Goal: Information Seeking & Learning: Learn about a topic

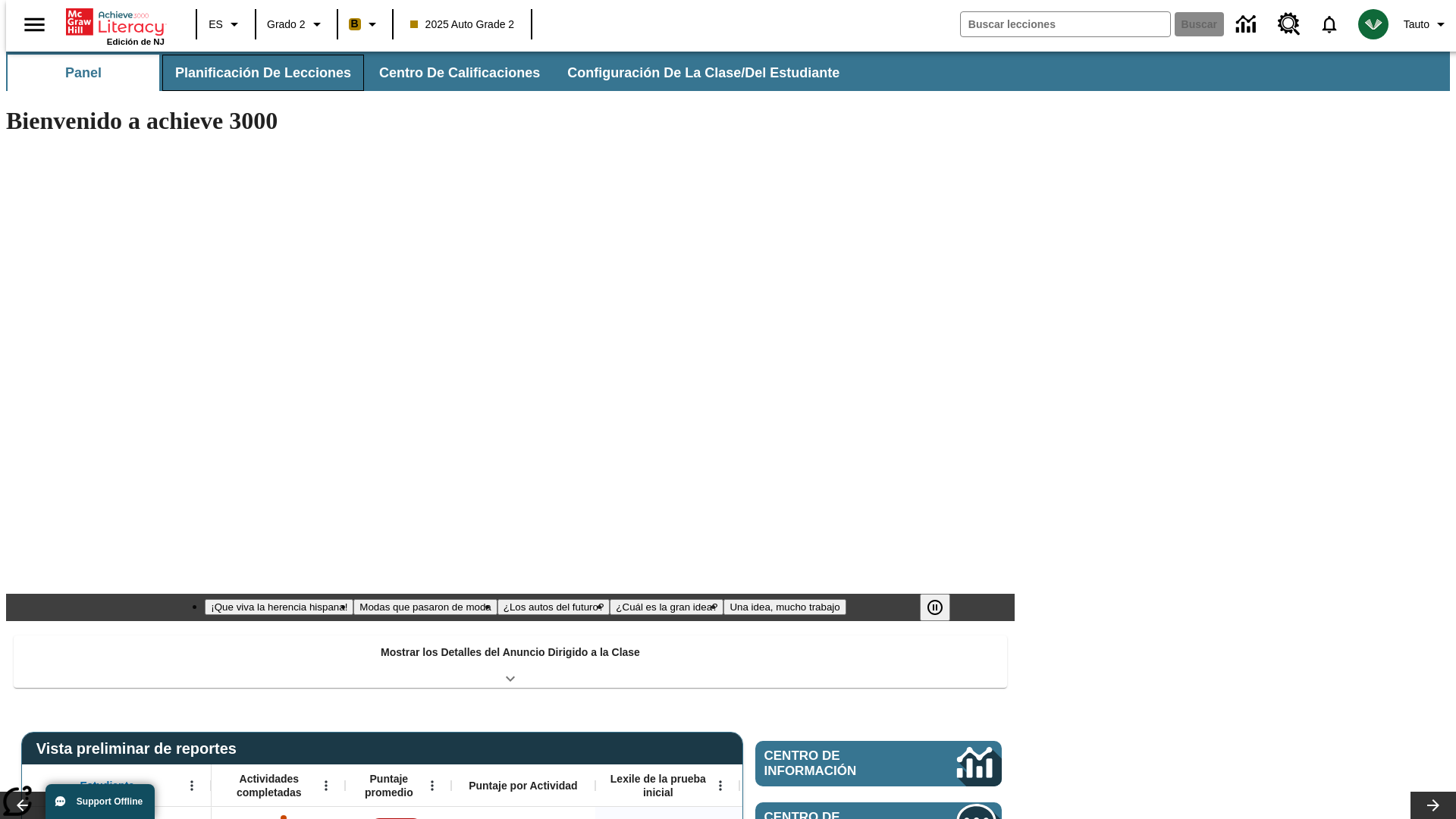
click at [254, 73] on button "Planificación de lecciones" at bounding box center [263, 73] width 202 height 36
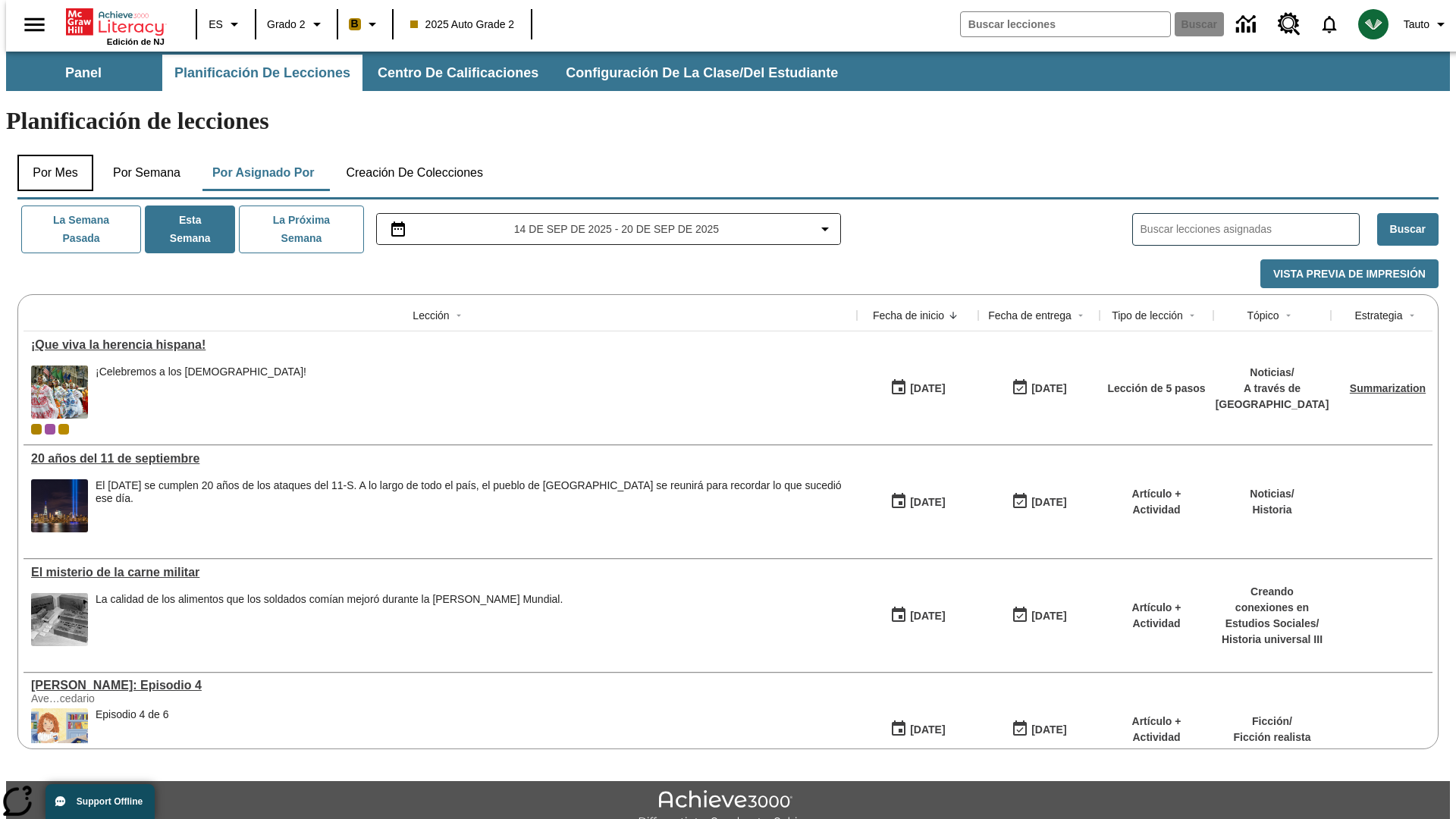
click at [49, 155] on button "Por mes" at bounding box center [56, 172] width 76 height 36
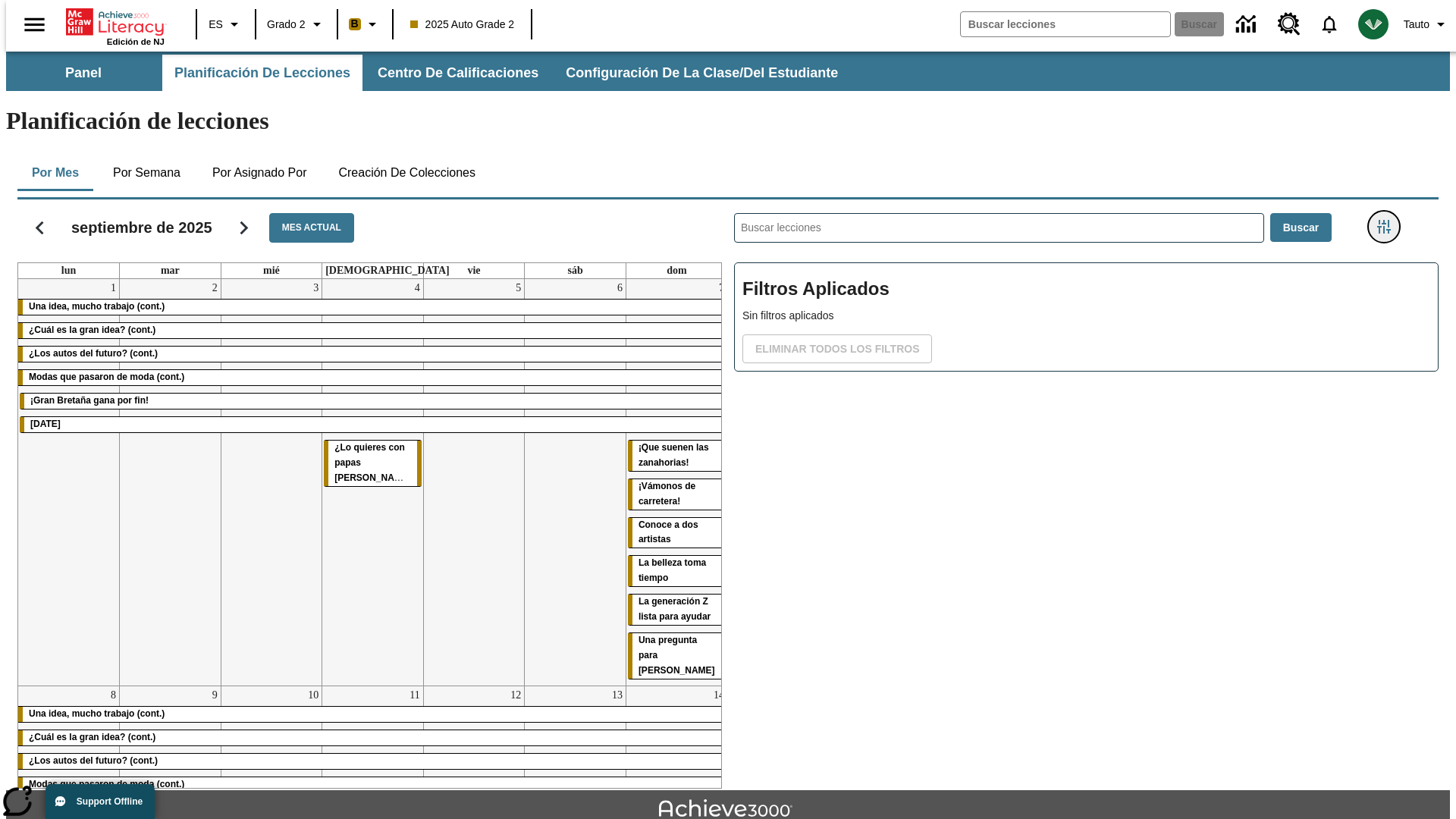
click at [1388, 220] on icon "Menú lateral de filtros" at bounding box center [1384, 227] width 14 height 14
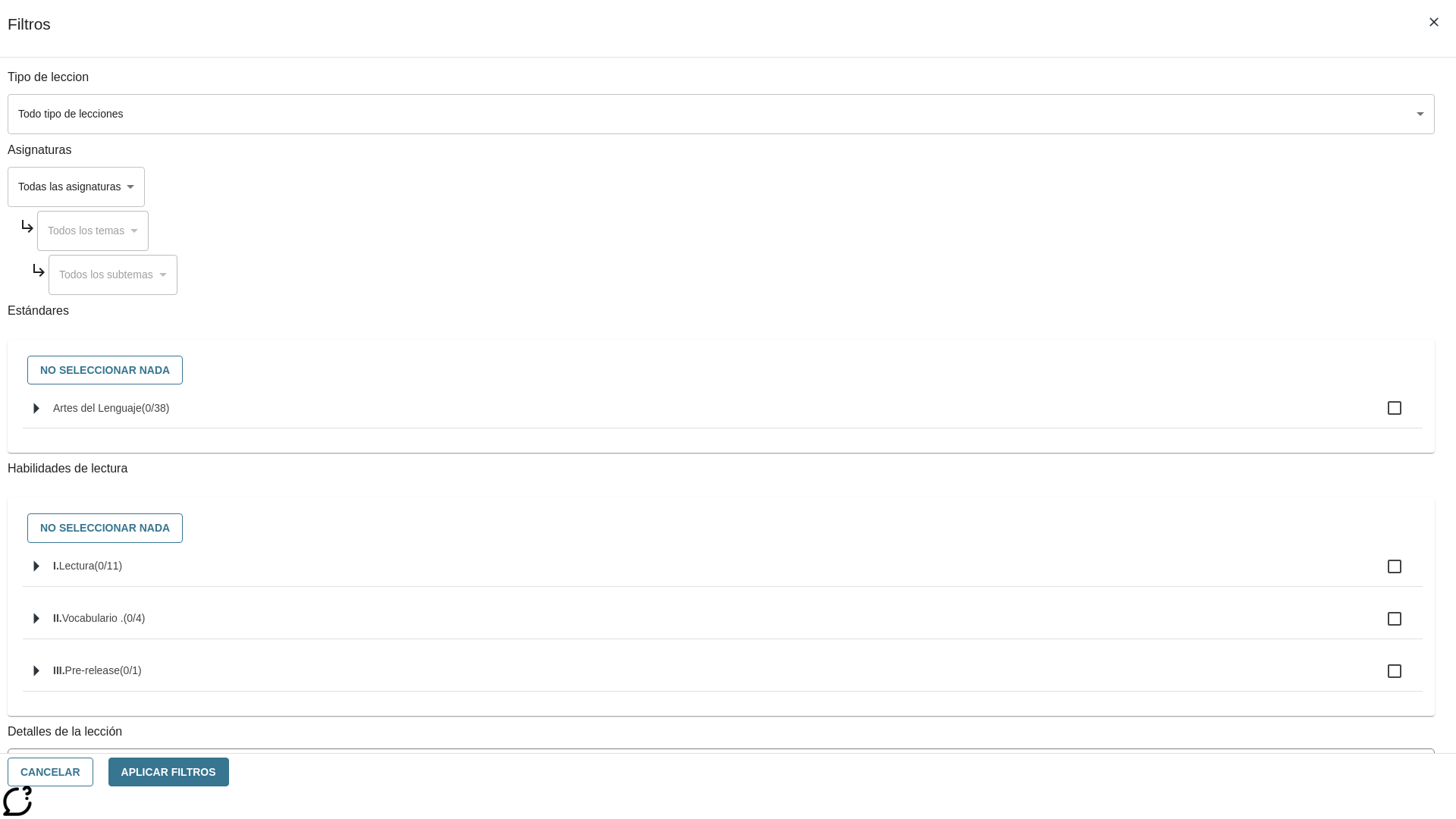
click at [1081, 818] on span "La lección cuenta con los 5 pasos de la Rutina de lectoescritura" at bounding box center [710, 829] width 1389 height 16
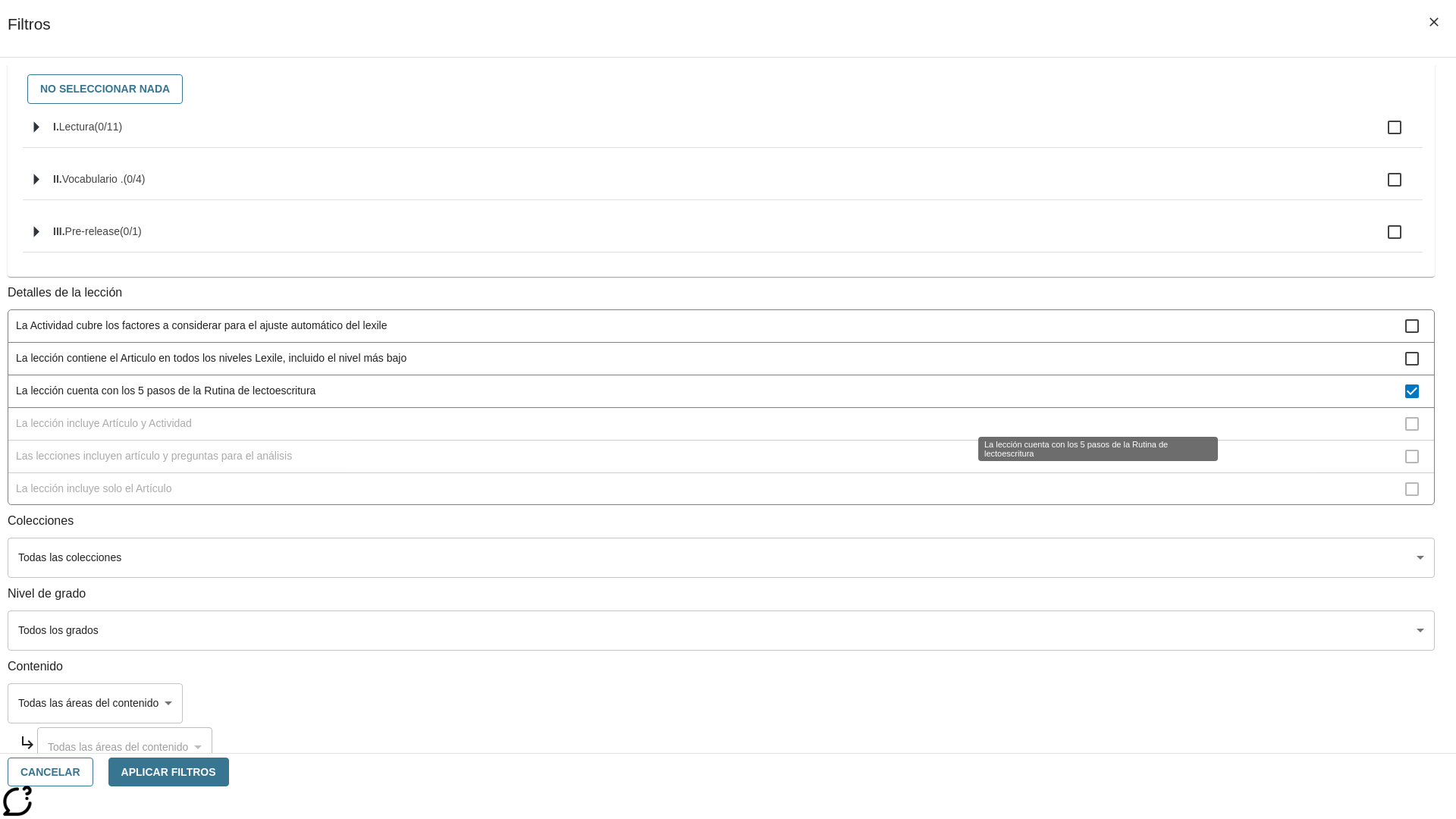
click at [1081, 399] on span "La lección cuenta con los 5 pasos de la Rutina de lectoescritura" at bounding box center [710, 390] width 1389 height 16
checkbox input "false"
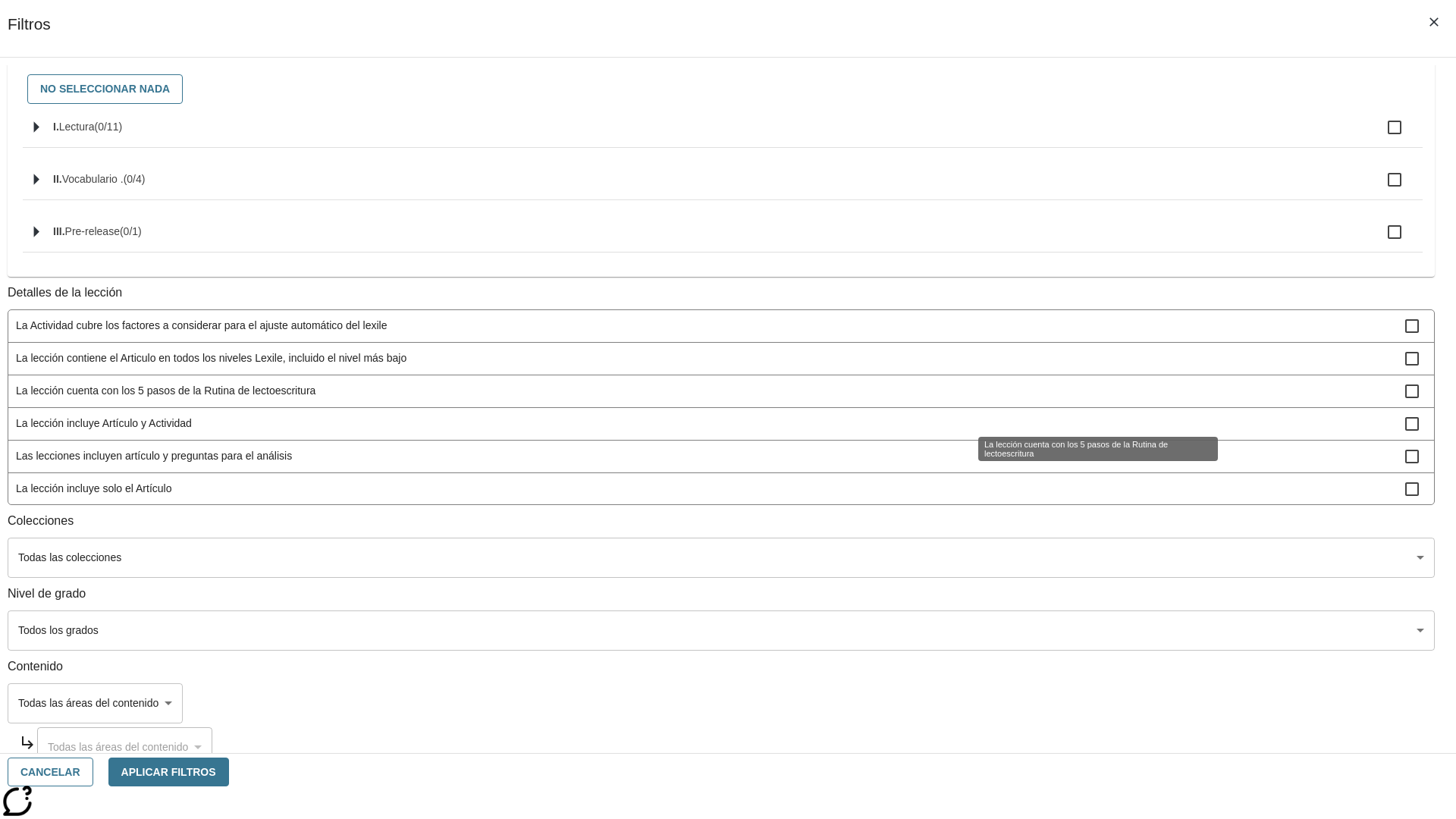
click at [1081, 431] on span "La lección incluye Artículo y Actividad" at bounding box center [710, 423] width 1389 height 16
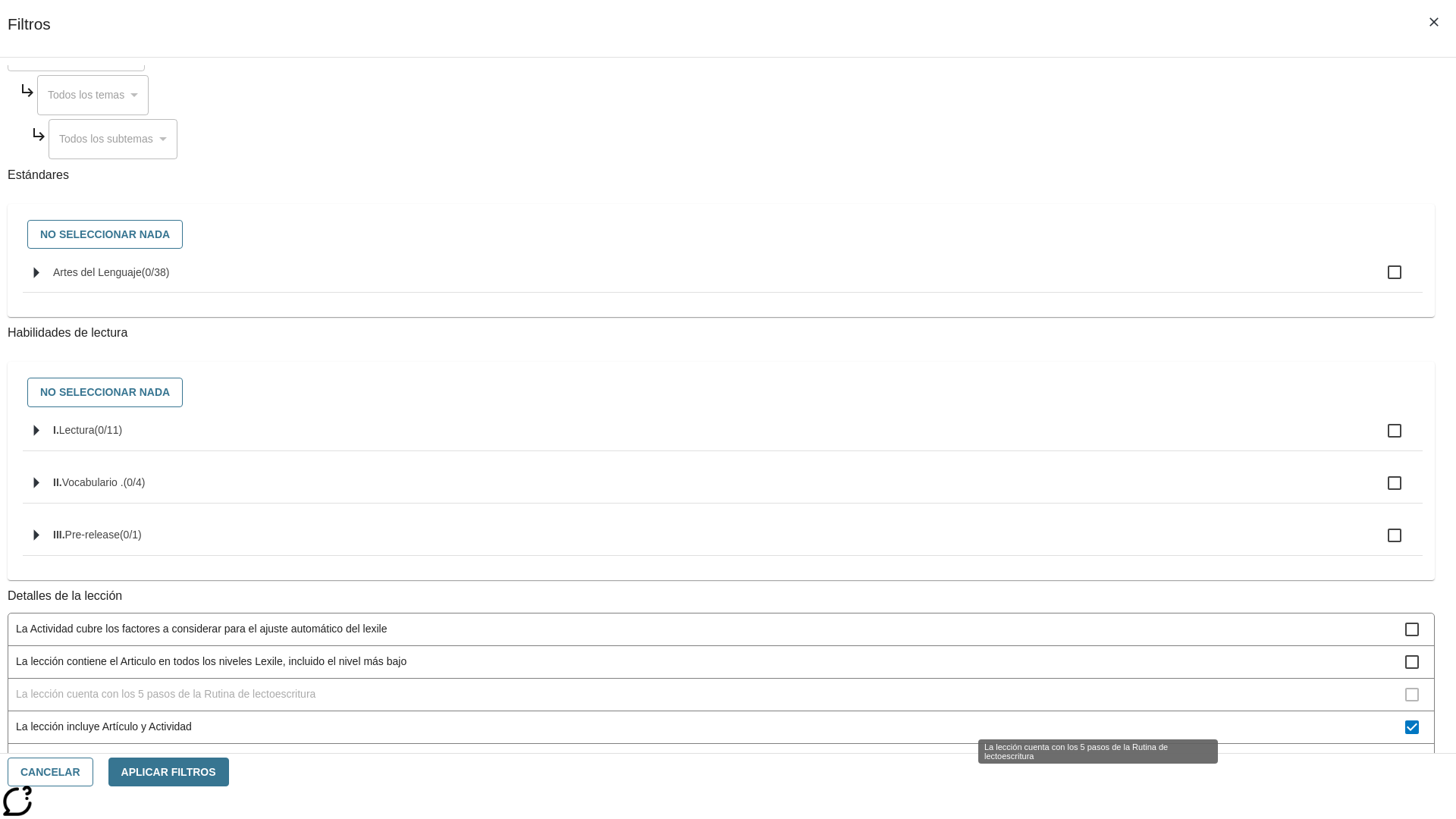
scroll to position [454, 0]
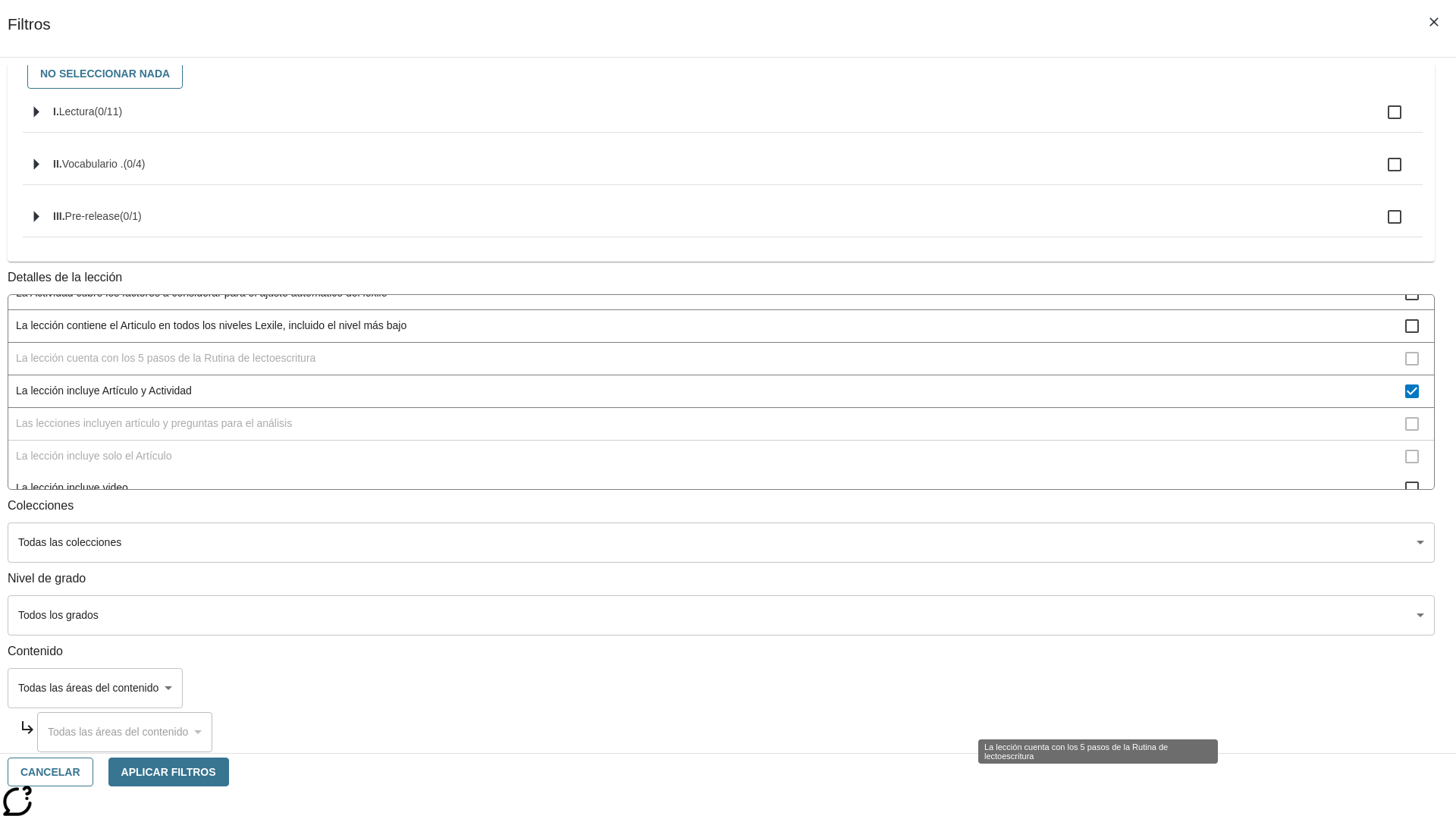
click at [1081, 383] on span "La lección incluye Artículo y Actividad" at bounding box center [710, 390] width 1389 height 16
checkbox input "false"
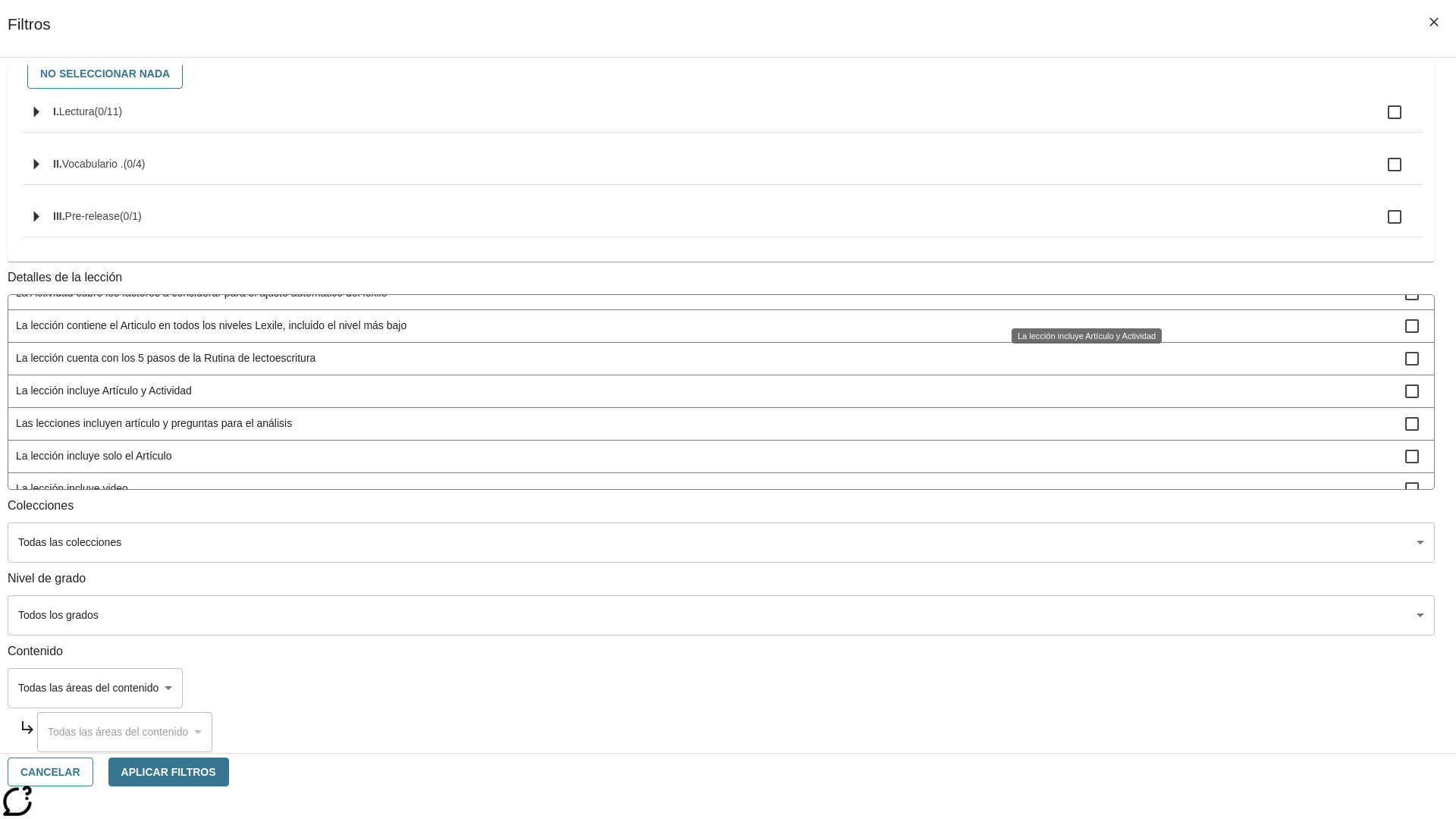
scroll to position [474, 1]
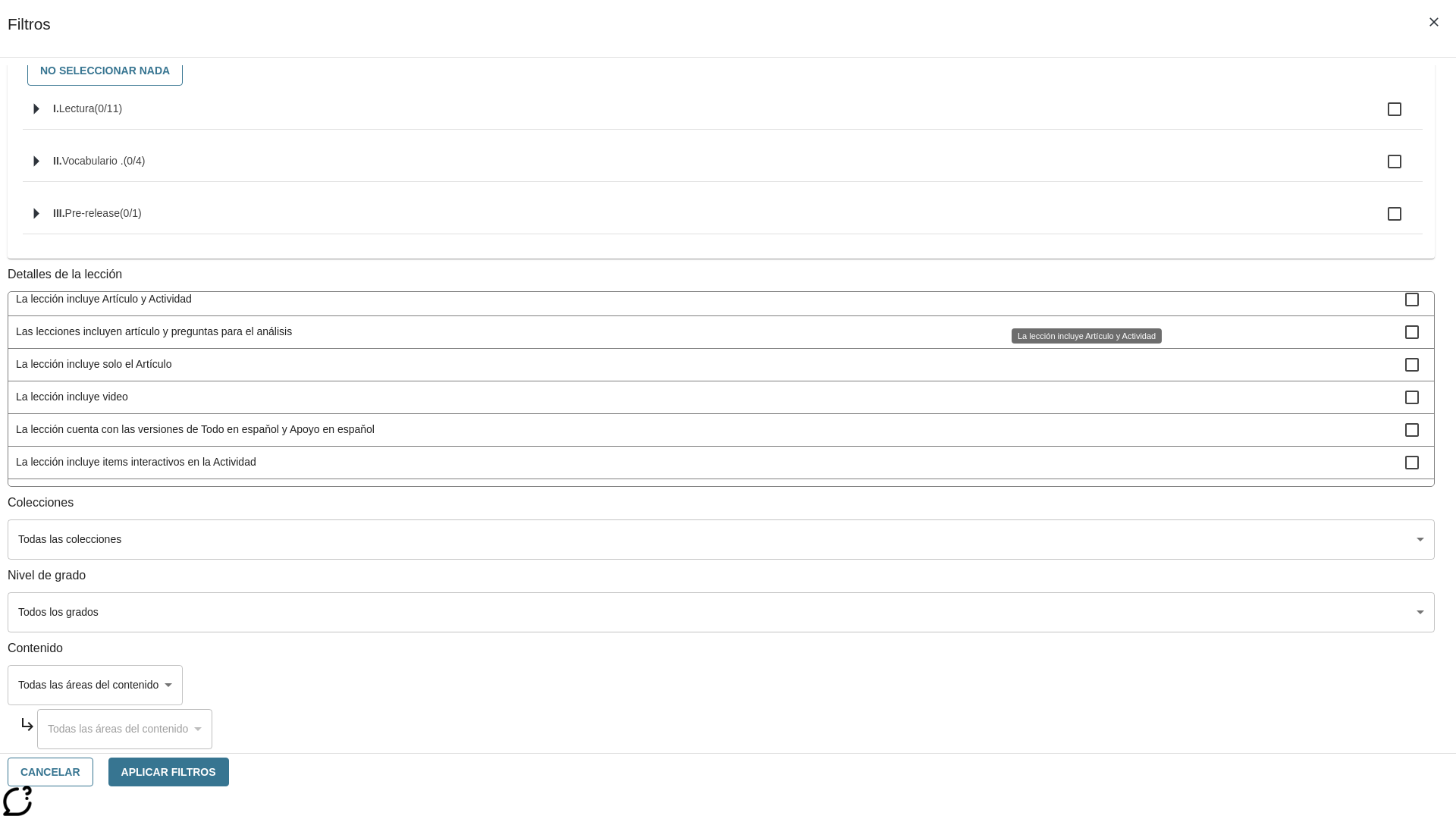
click at [1081, 340] on span "Las lecciones incluyen artículo y preguntas para el análisis" at bounding box center [710, 331] width 1389 height 16
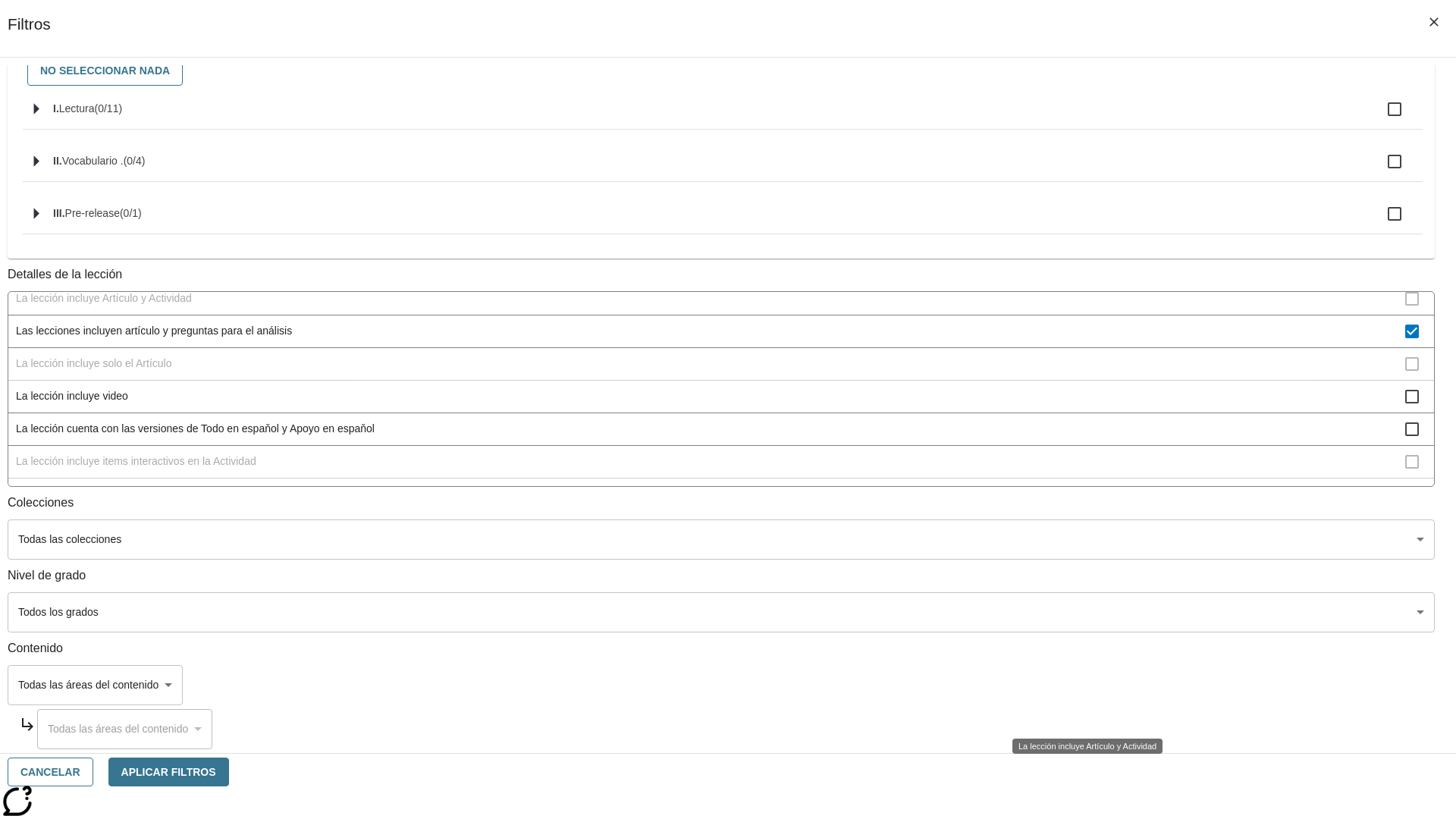
scroll to position [0, 0]
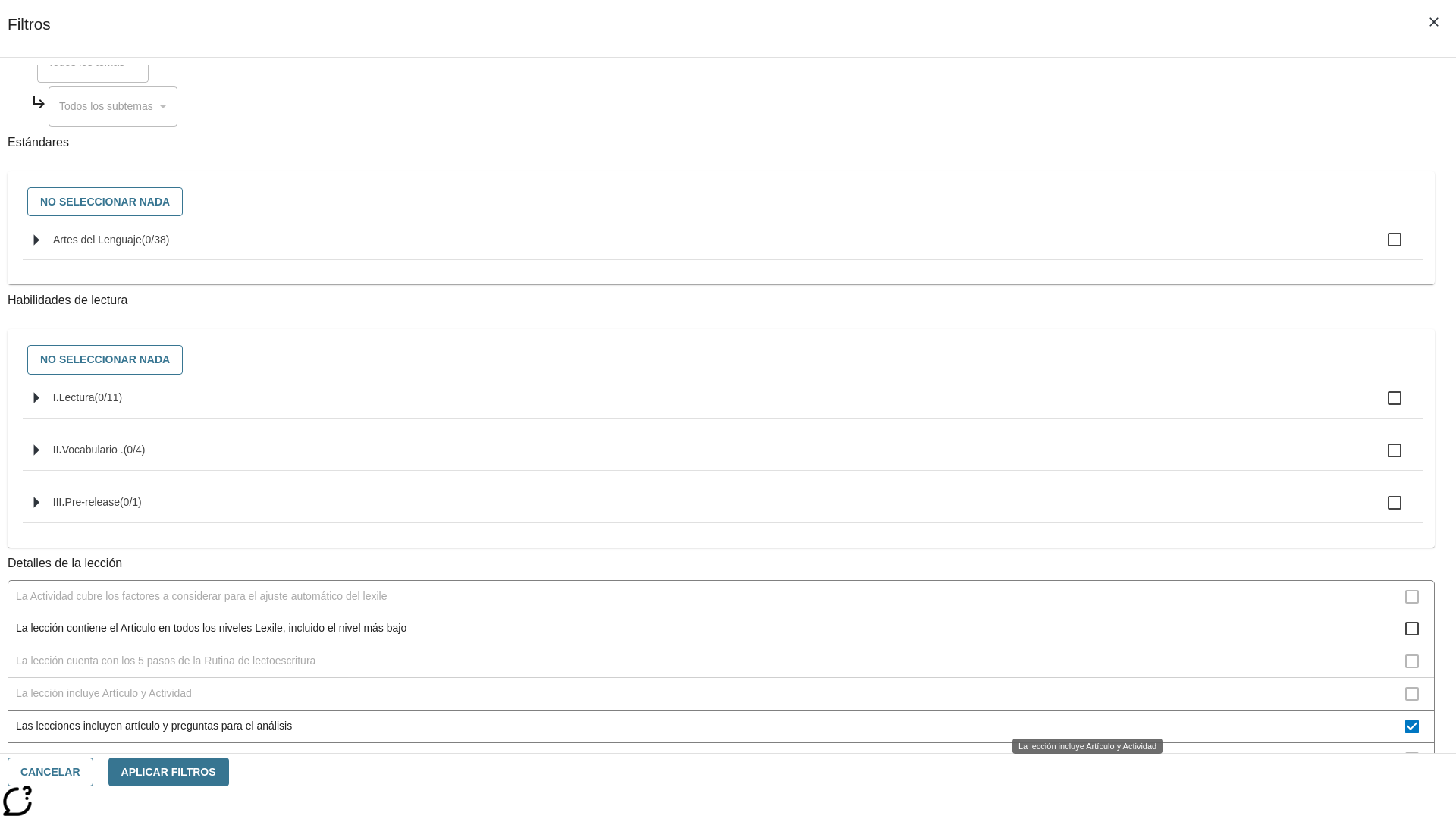
click at [1081, 718] on span "Las lecciones incluyen artículo y preguntas para el análisis" at bounding box center [710, 725] width 1389 height 16
checkbox input "false"
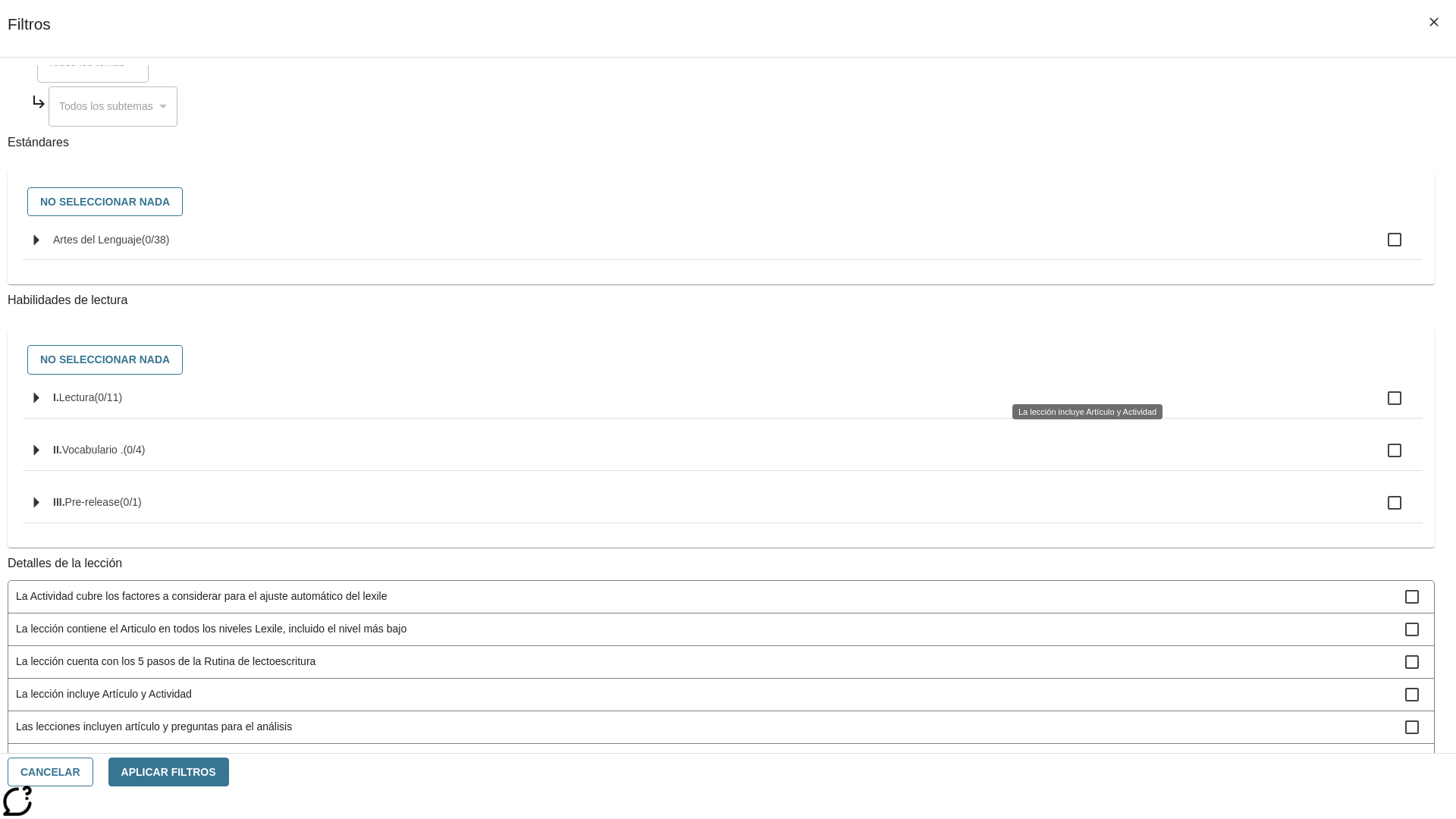
scroll to position [454, 0]
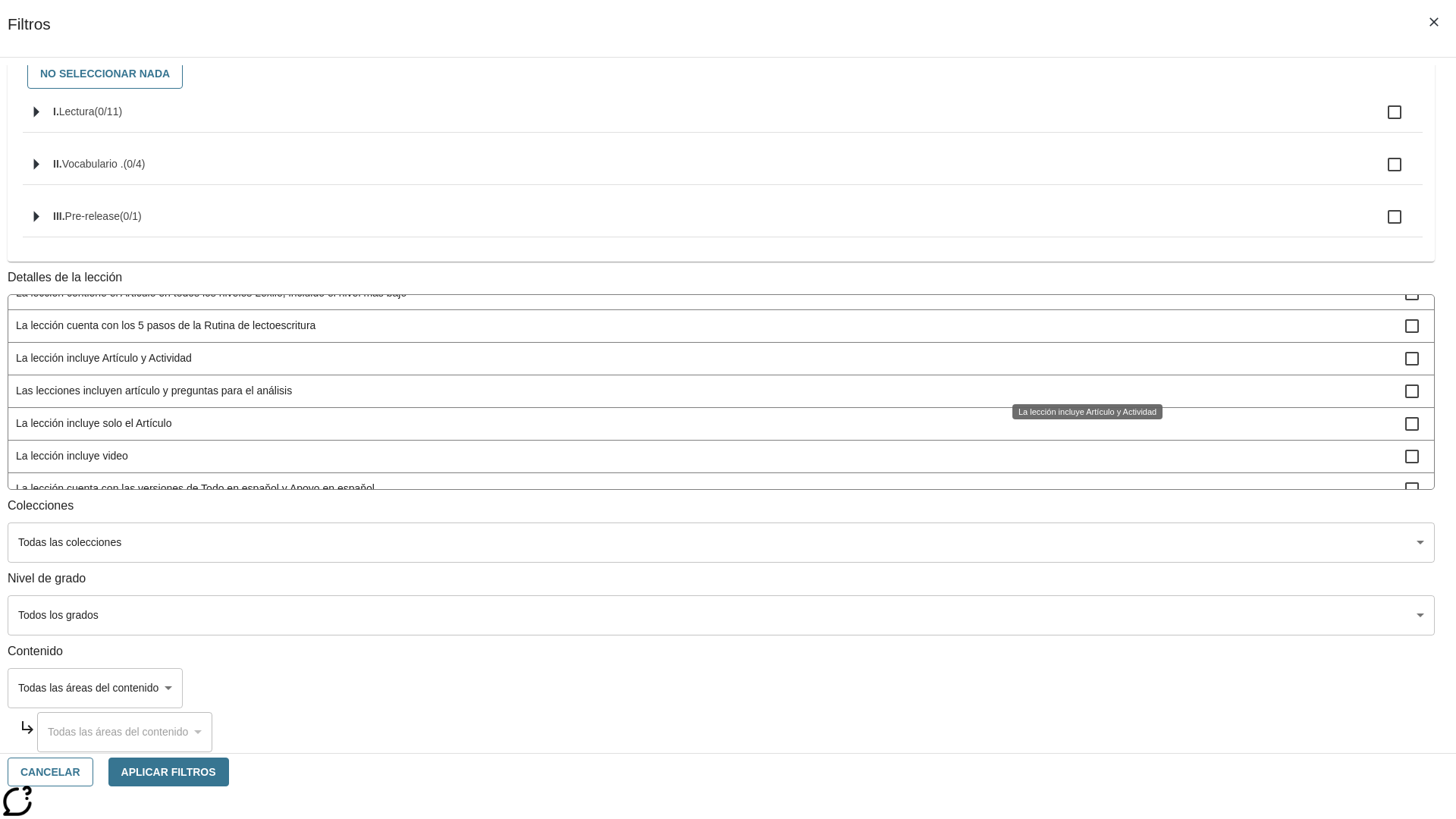
click at [1081, 431] on span "La lección incluye solo el Artículo" at bounding box center [710, 423] width 1389 height 16
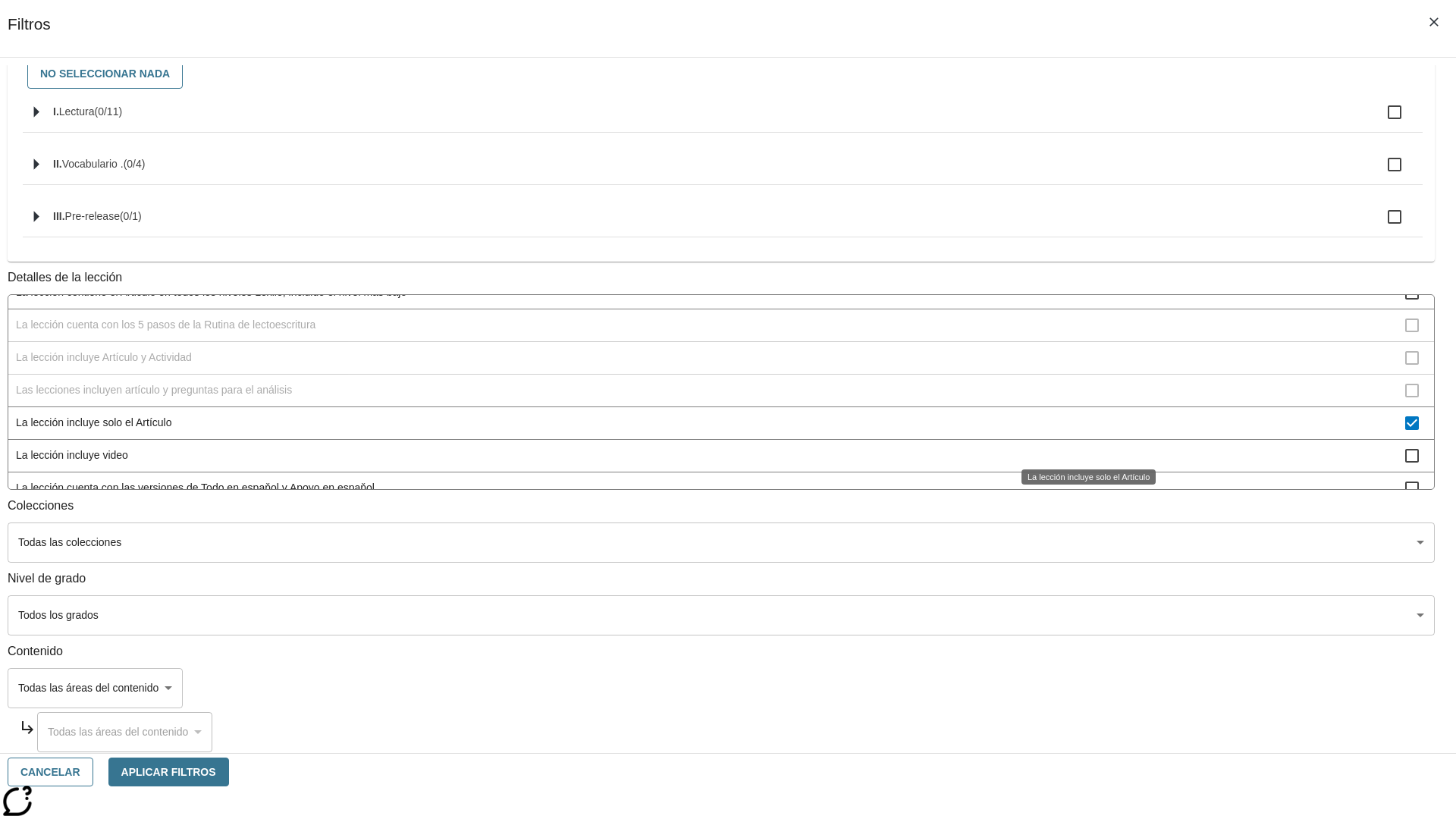
scroll to position [49, 0]
click at [1081, 431] on span "La lección incluye solo el Artículo" at bounding box center [710, 423] width 1389 height 16
checkbox input "false"
click at [1081, 513] on span "La lección incluye items interactivos en la Actividad" at bounding box center [710, 521] width 1389 height 16
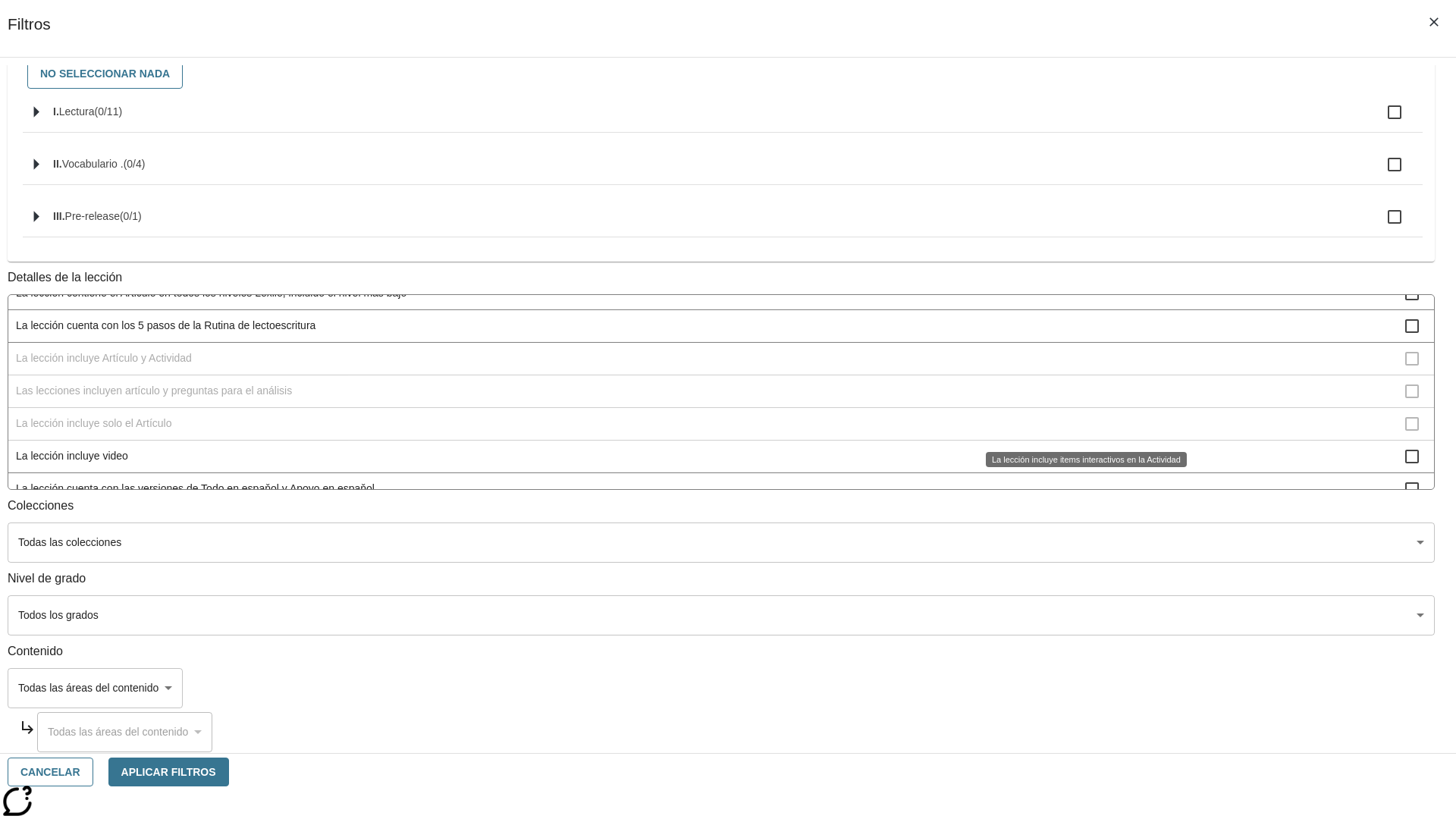
scroll to position [166, 0]
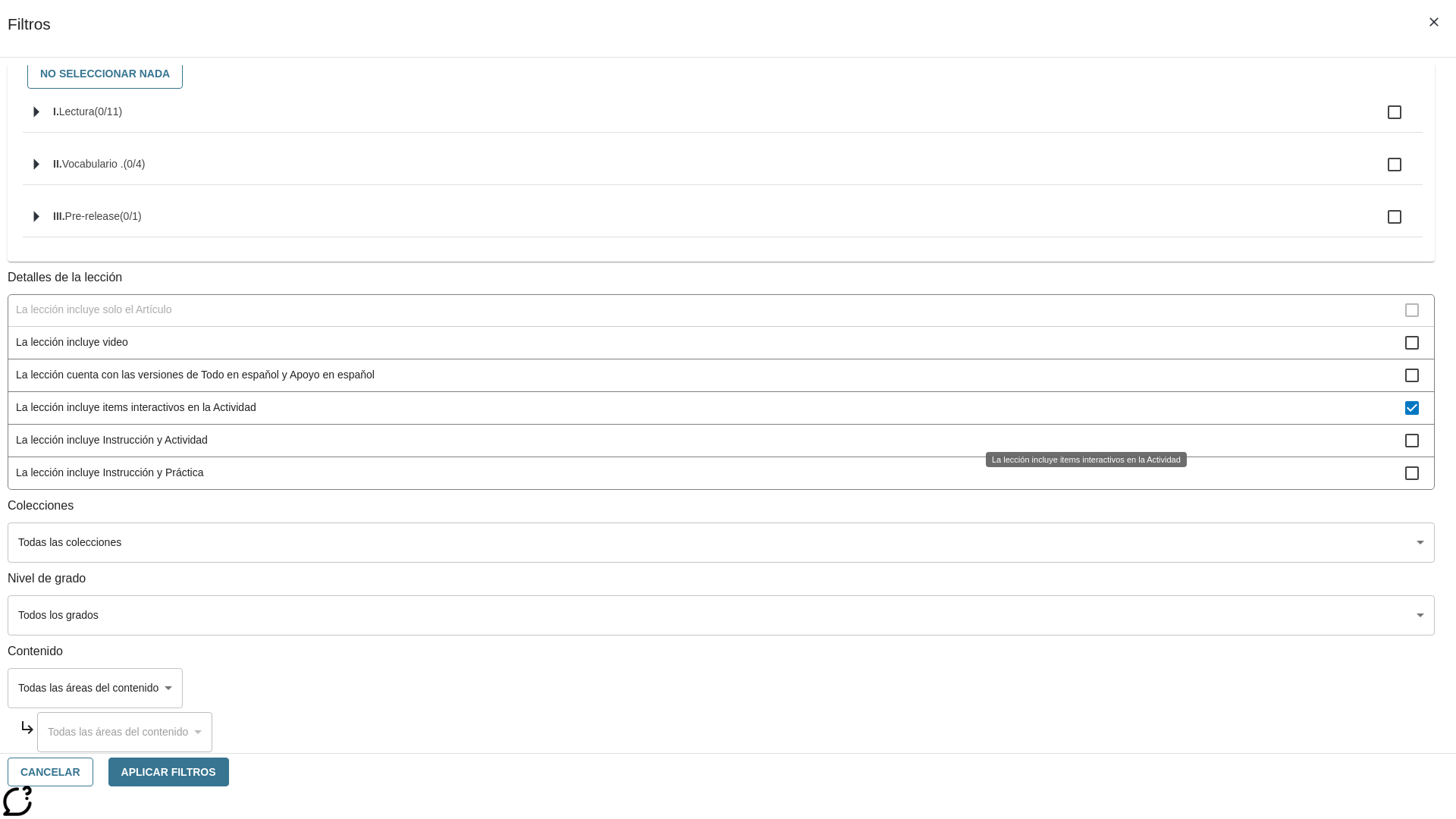
click at [1081, 416] on span "La lección incluye items interactivos en la Actividad" at bounding box center [710, 407] width 1389 height 16
checkbox input "false"
click at [1081, 448] on span "La lección incluye Instrucción y Actividad" at bounding box center [710, 440] width 1389 height 16
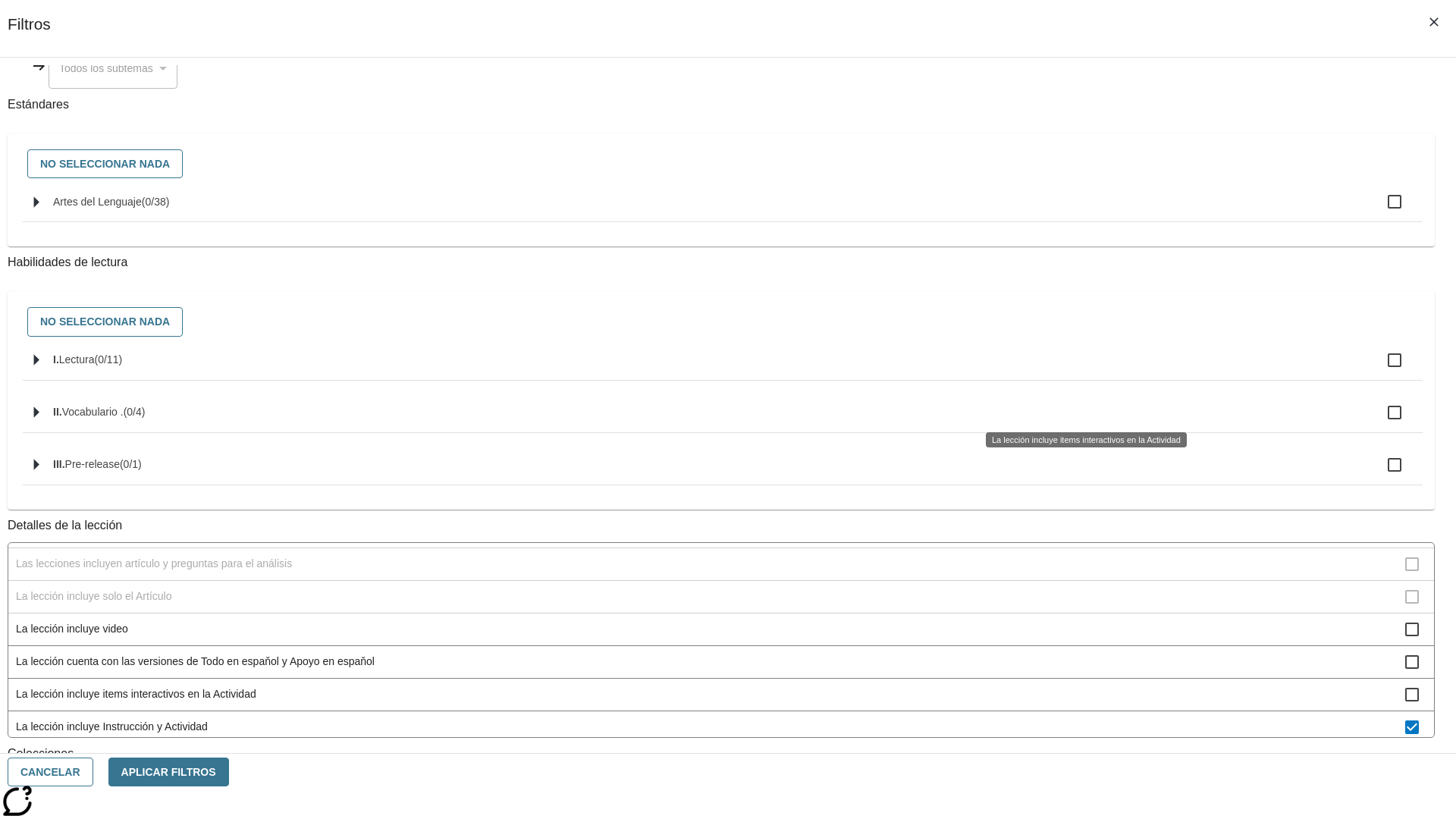
scroll to position [474, 1]
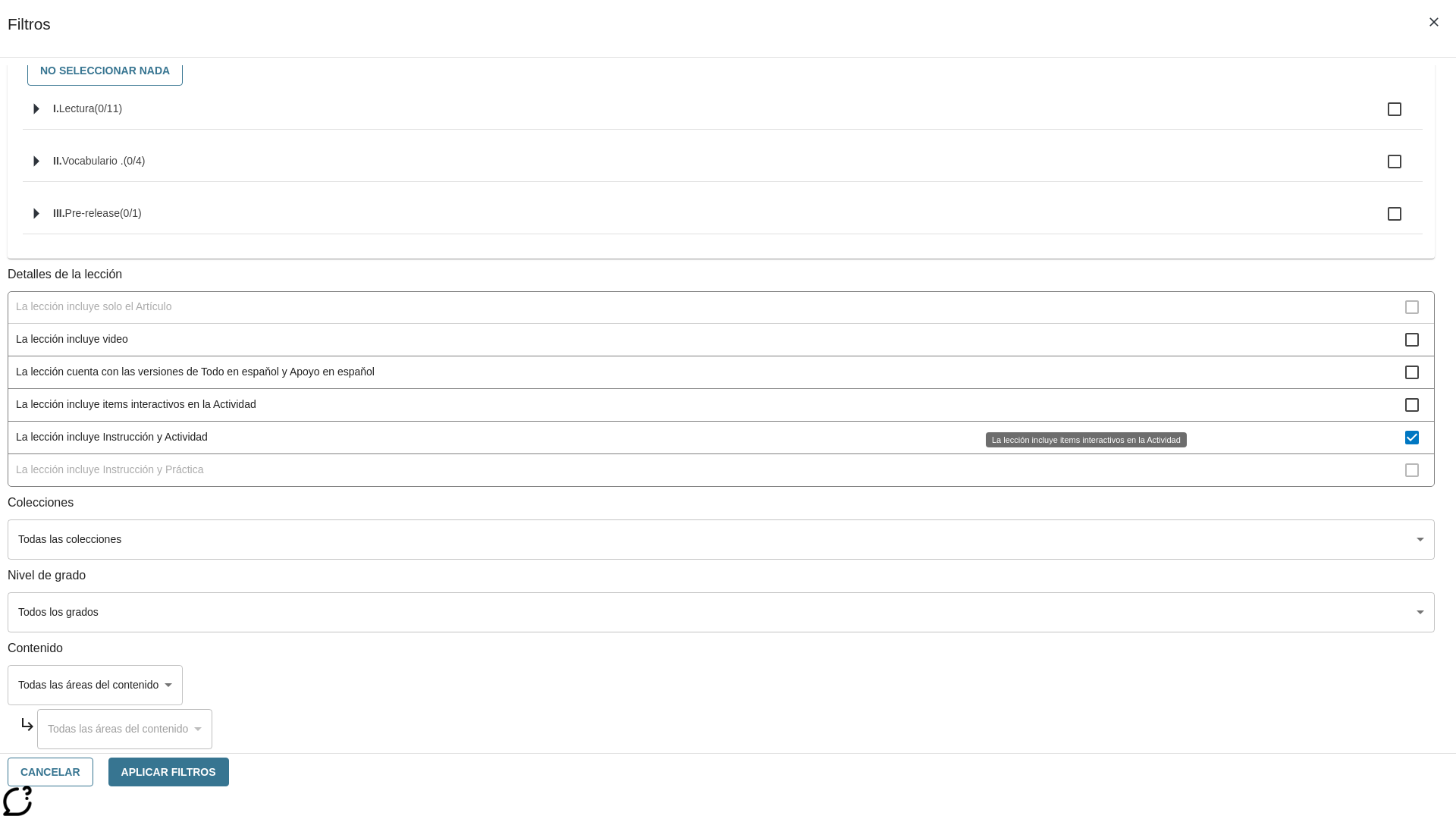
click at [1081, 437] on span "La lección incluye Instrucción y Actividad" at bounding box center [710, 437] width 1389 height 16
checkbox input "false"
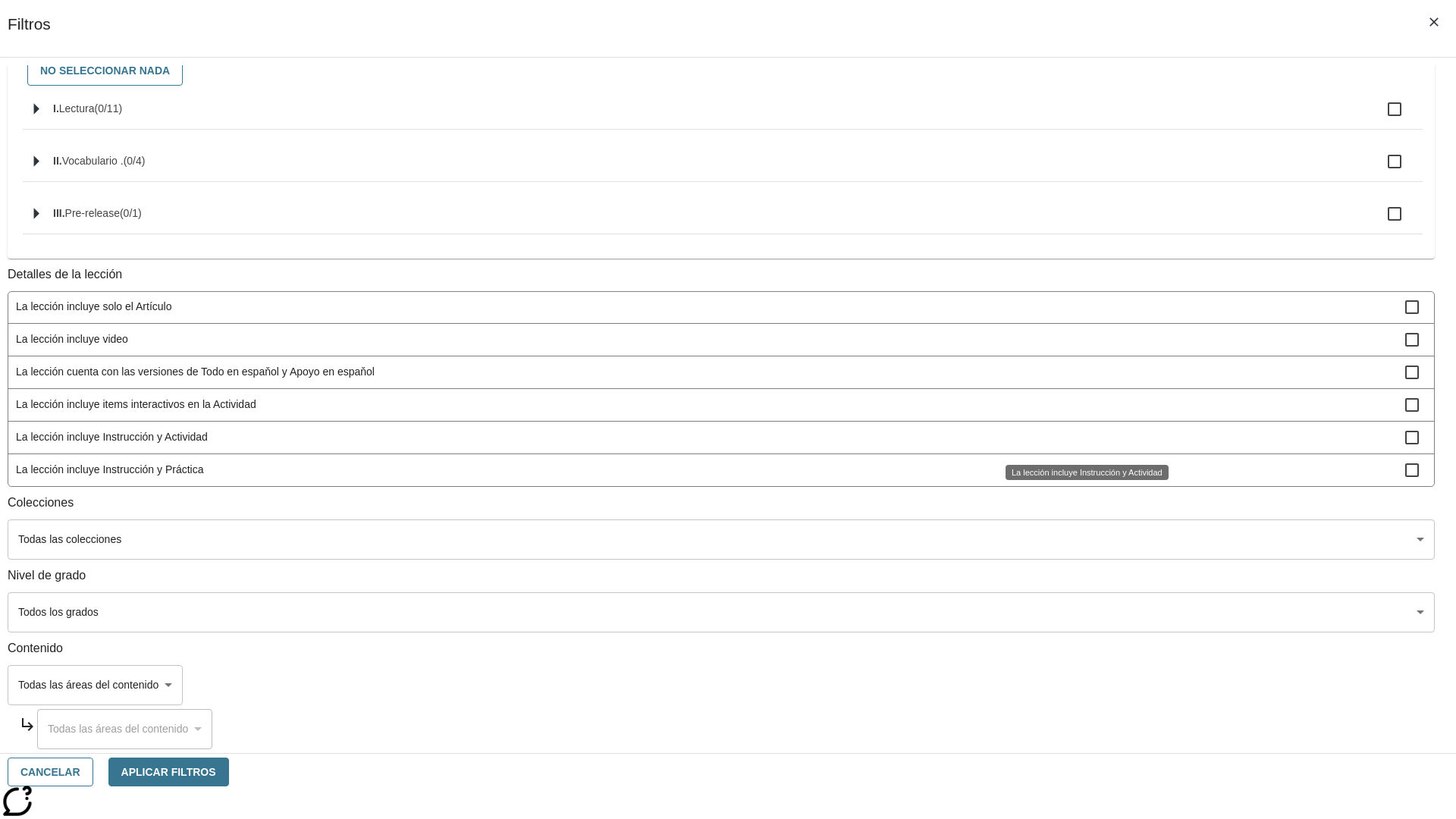
click at [1081, 478] on span "La lección incluye Instrucción y Práctica" at bounding box center [710, 469] width 1389 height 16
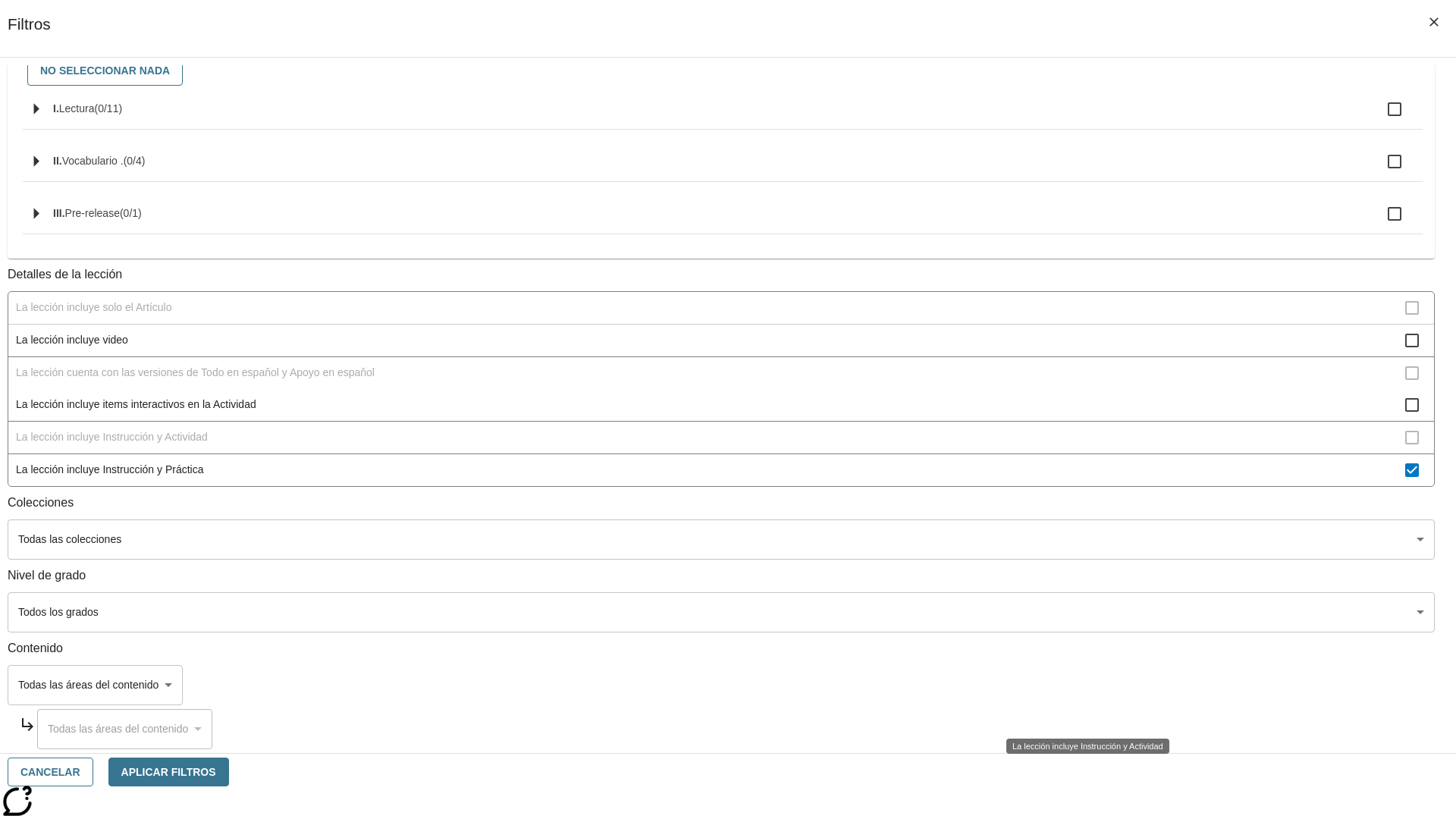
scroll to position [206, 0]
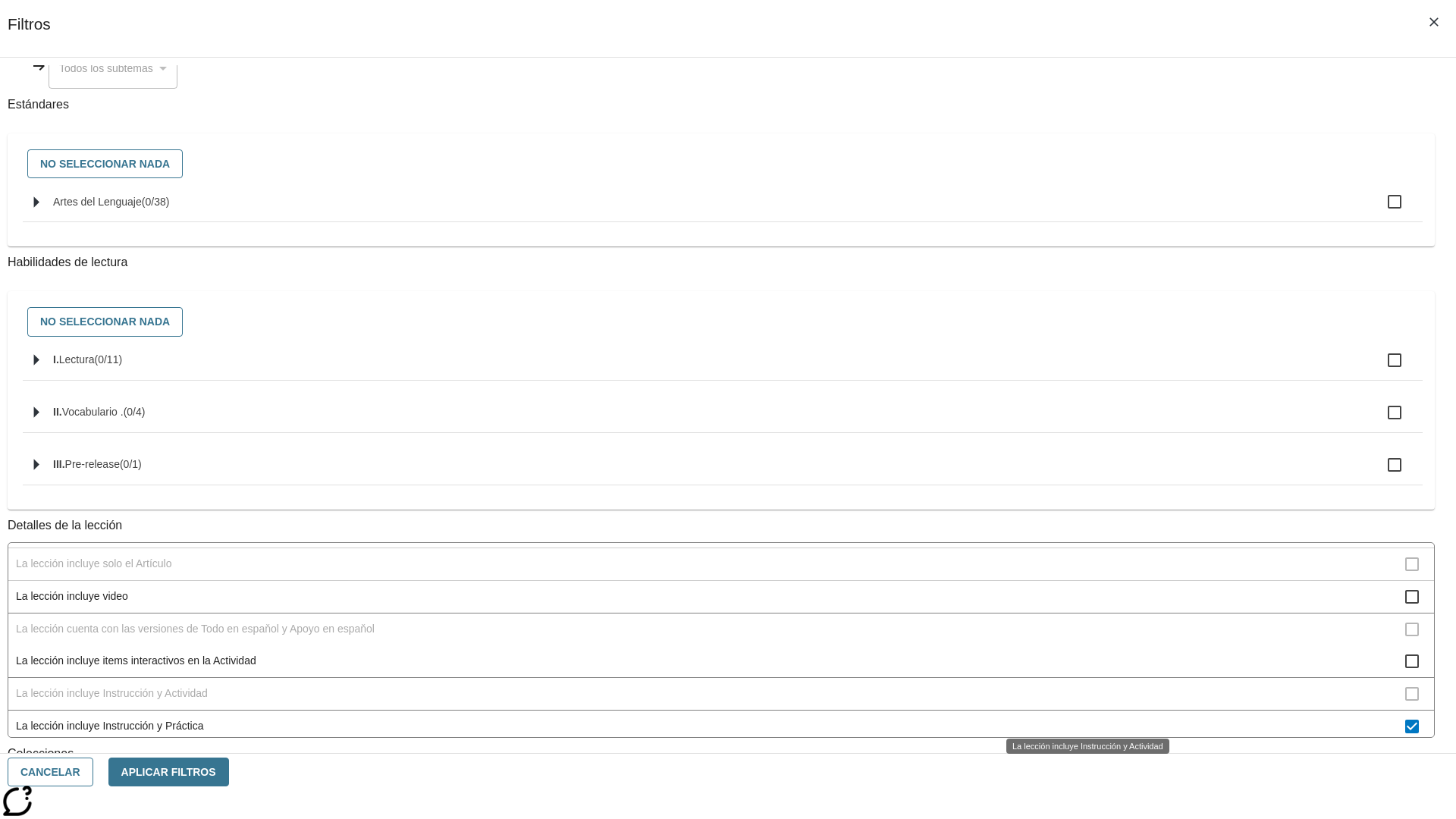
click at [1081, 718] on span "La lección incluye Instrucción y Práctica" at bounding box center [710, 725] width 1389 height 16
checkbox input "false"
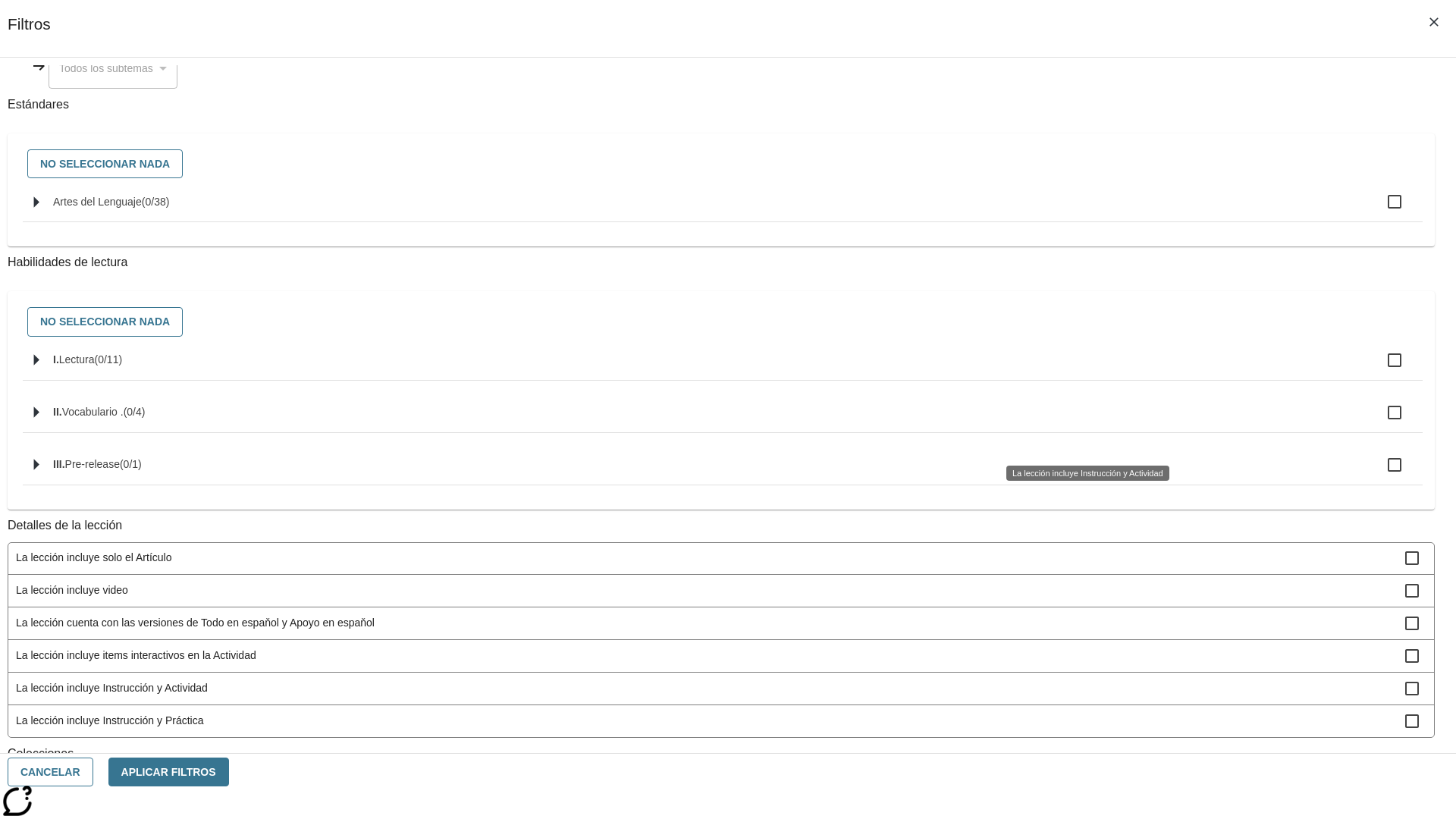
scroll to position [474, 0]
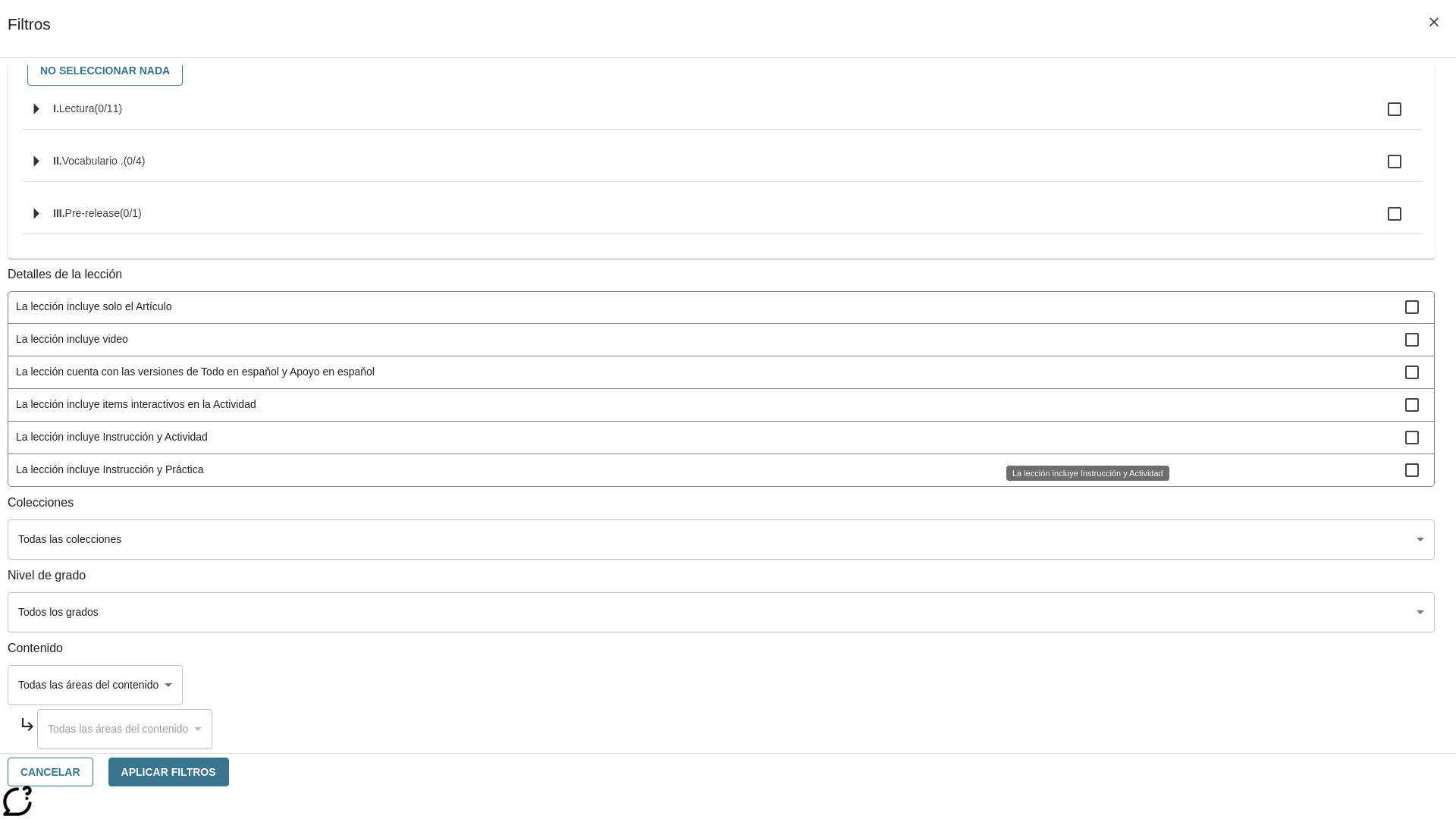
click at [1081, 151] on span "La Actividad cubre los factores a considerar para el ajuste automático del lexi…" at bounding box center [710, 144] width 1389 height 16
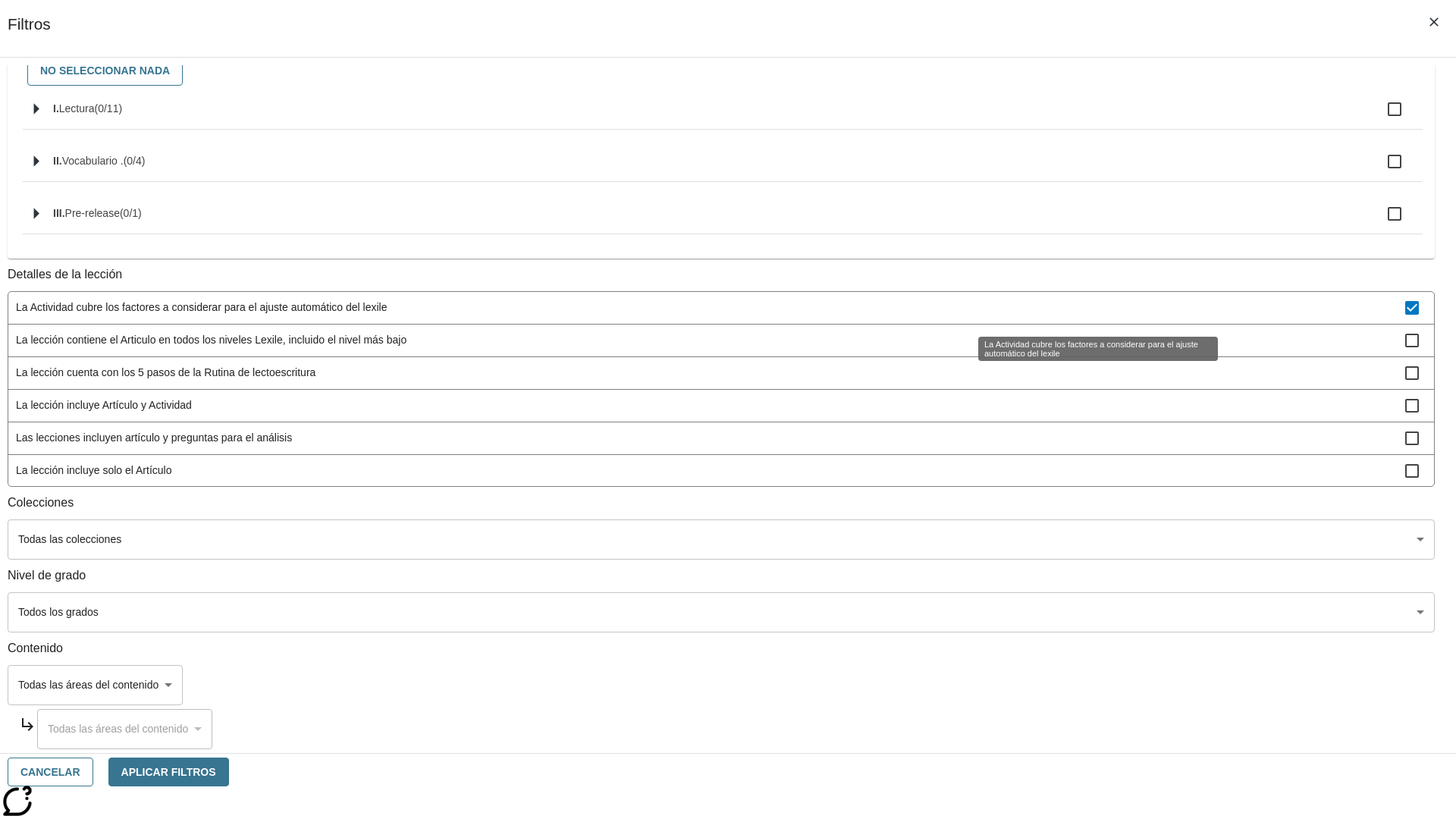
click at [1081, 308] on span "La Actividad cubre los factores a considerar para el ajuste automático del lexi…" at bounding box center [710, 307] width 1389 height 16
checkbox input "false"
click at [1081, 348] on span "La lección contiene el Articulo en todos los niveles Lexile, incluido el nivel …" at bounding box center [710, 340] width 1389 height 16
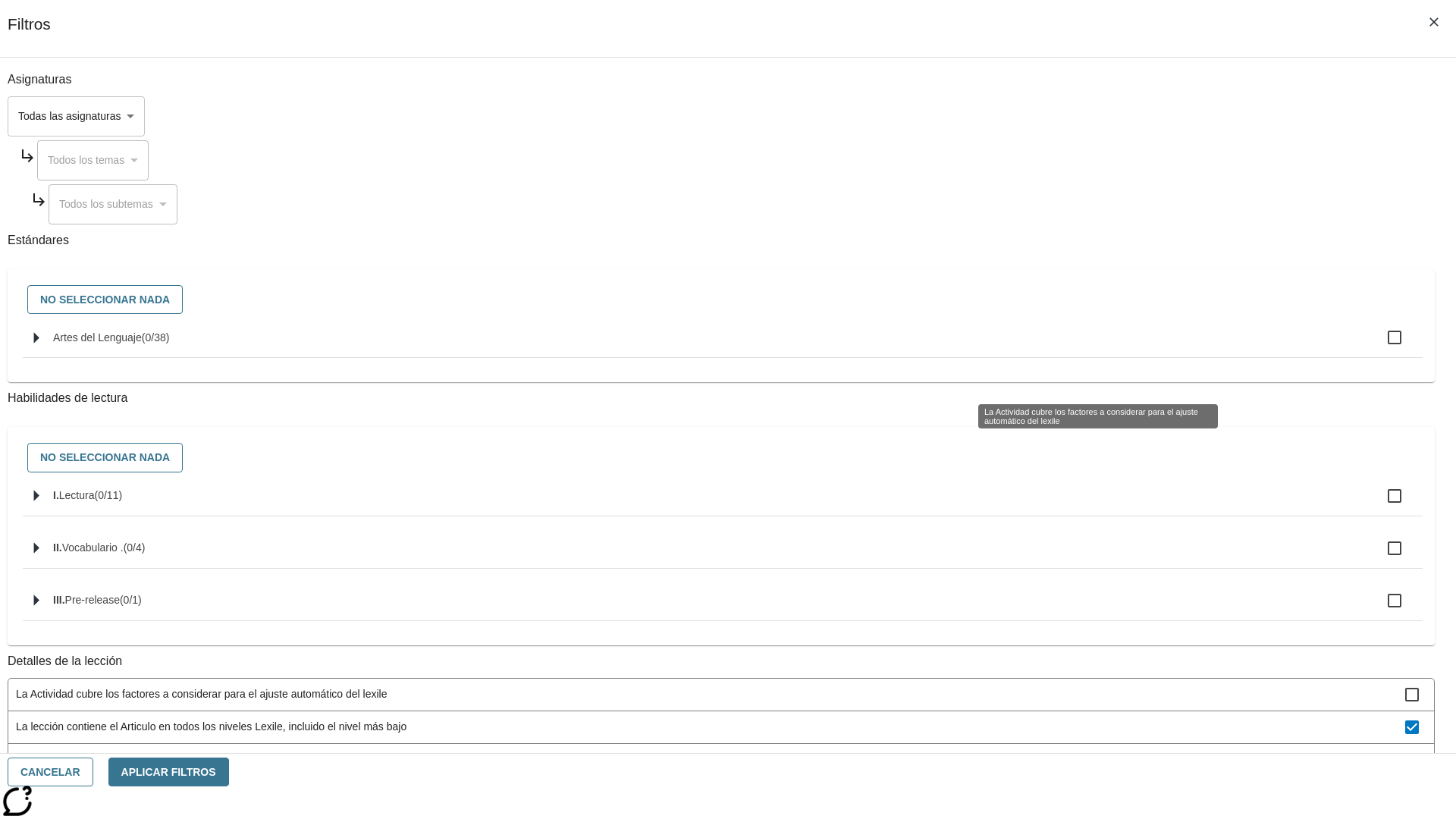
scroll to position [407, 0]
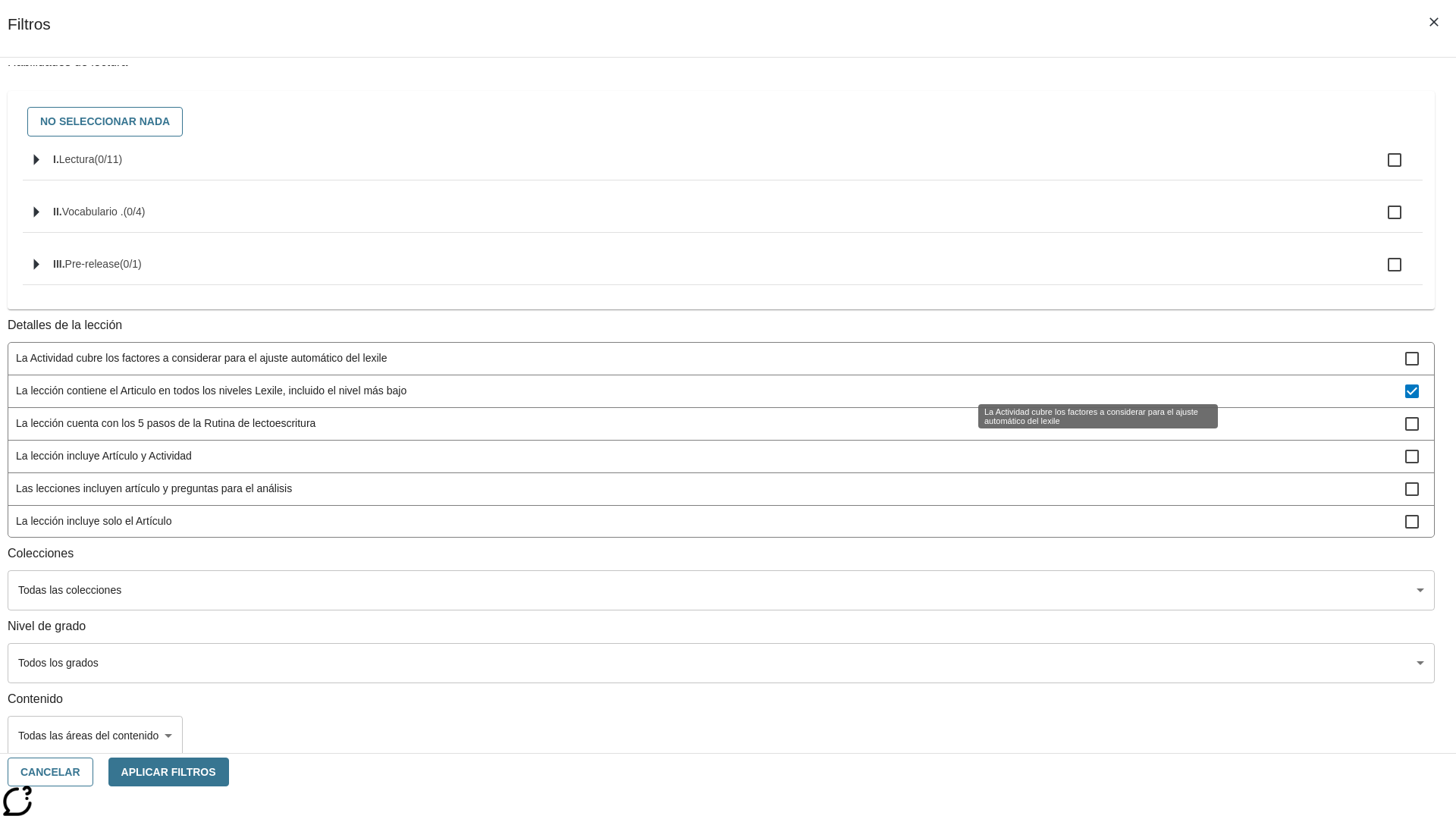
click at [1081, 383] on span "La lección contiene el Articulo en todos los niveles Lexile, incluido el nivel …" at bounding box center [710, 390] width 1389 height 16
checkbox input "false"
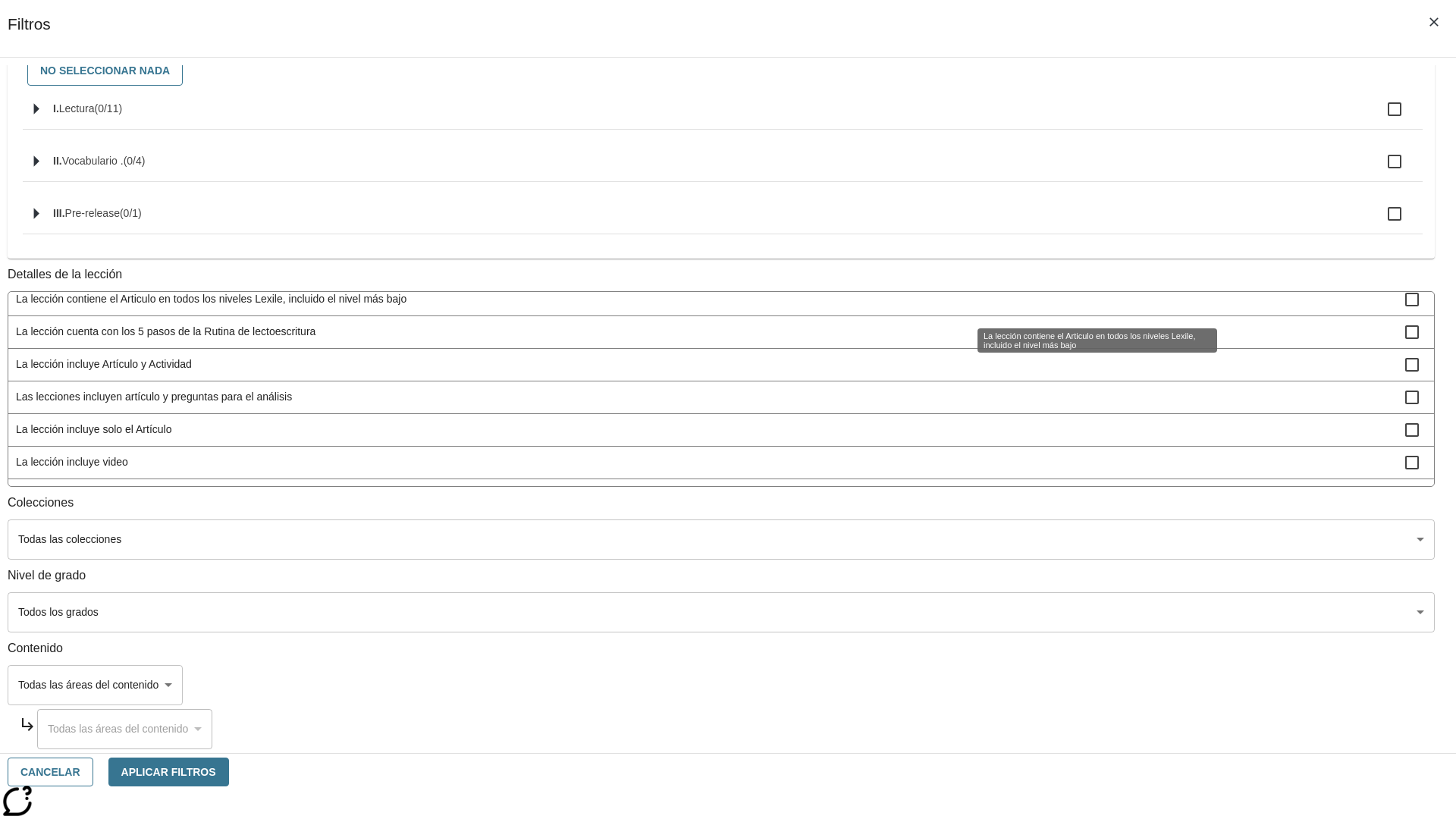
click at [1081, 487] on span "La lección cuenta con las versiones de Todo en espaňol y Apoyo en espaňol" at bounding box center [710, 494] width 1389 height 16
checkbox input "true"
